Goal: Information Seeking & Learning: Learn about a topic

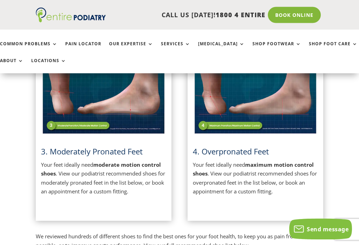
scroll to position [190, 0]
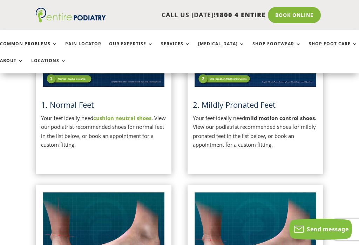
click at [236, 111] on h3 "2. Mildly Pronated Feet" at bounding box center [255, 106] width 125 height 14
click at [229, 114] on p "Your feet ideally need mild motion control shoes . View our podiatrist recommen…" at bounding box center [255, 132] width 125 height 36
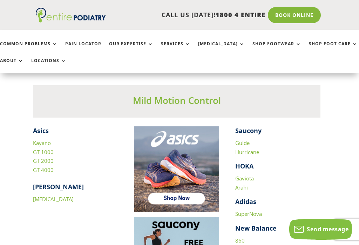
scroll to position [871, 3]
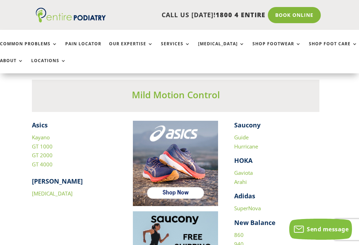
scroll to position [870, 4]
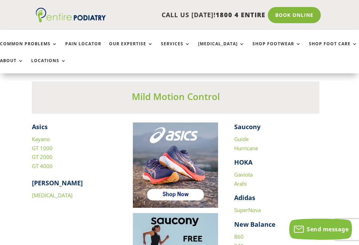
click at [45, 126] on strong "Asics" at bounding box center [40, 126] width 16 height 8
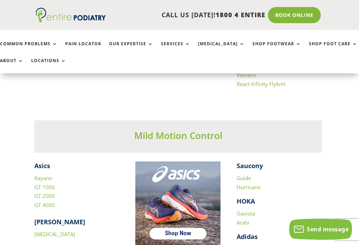
scroll to position [837, 1]
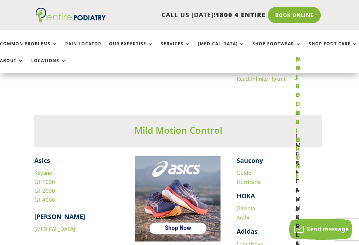
click at [56, 41] on link "Common Problems" at bounding box center [29, 48] width 58 height 15
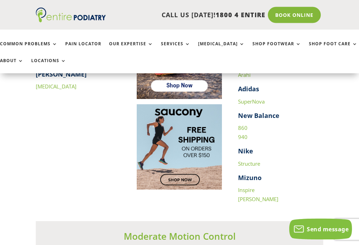
scroll to position [1024, 0]
click at [251, 147] on strong "Nike" at bounding box center [245, 151] width 15 height 8
click at [253, 160] on link "Structure" at bounding box center [249, 163] width 22 height 7
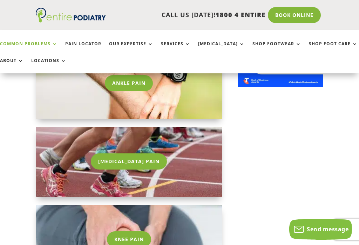
scroll to position [623, 0]
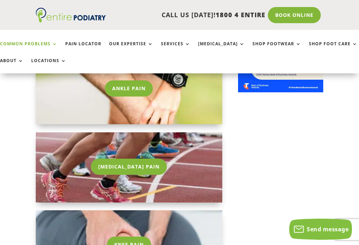
click at [134, 90] on link "Ankle Pain" at bounding box center [129, 88] width 48 height 16
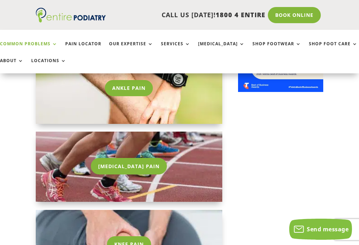
scroll to position [668, 0]
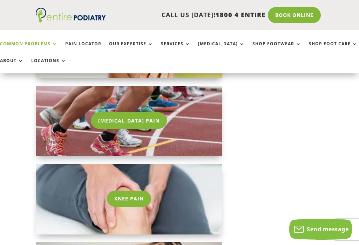
click at [127, 122] on link "[MEDICAL_DATA] Pain" at bounding box center [129, 120] width 76 height 16
click at [125, 112] on link "[MEDICAL_DATA] Pain" at bounding box center [129, 120] width 76 height 16
click at [122, 112] on link "[MEDICAL_DATA] Pain" at bounding box center [129, 120] width 76 height 16
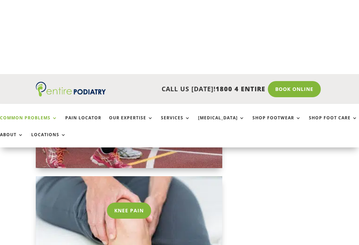
scroll to position [488, 0]
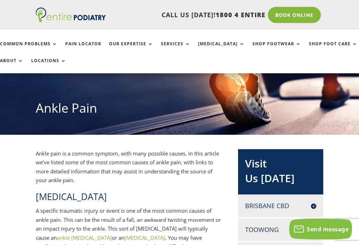
scroll to position [59, 0]
